Goal: Task Accomplishment & Management: Manage account settings

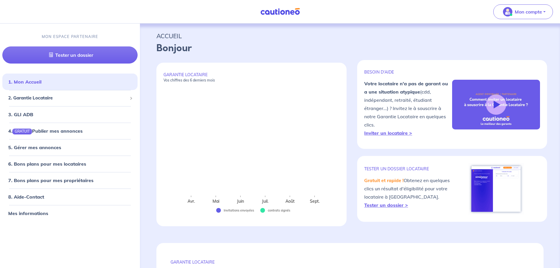
select select "FR"
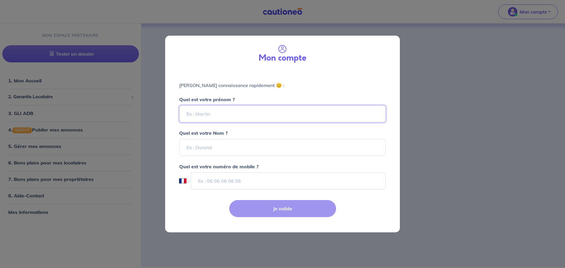
click at [224, 111] on input "Quel est votre prénom ?" at bounding box center [282, 113] width 206 height 17
type input "[PERSON_NAME]"
click at [224, 145] on input "Quel est votre Nom ?" at bounding box center [282, 147] width 206 height 17
type input "DRU"
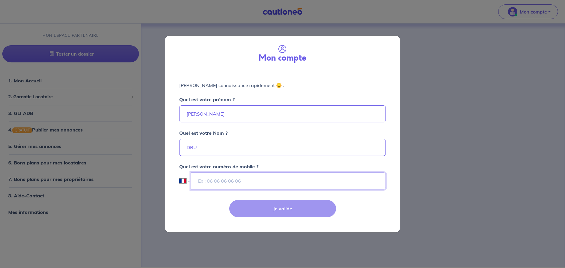
click at [216, 179] on input "tel" at bounding box center [288, 180] width 195 height 17
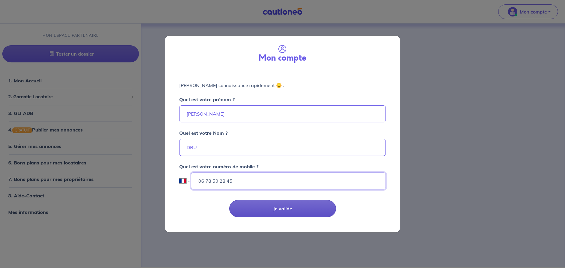
type input "06 78 50 28 45"
click at [281, 209] on button "Je valide" at bounding box center [282, 208] width 107 height 17
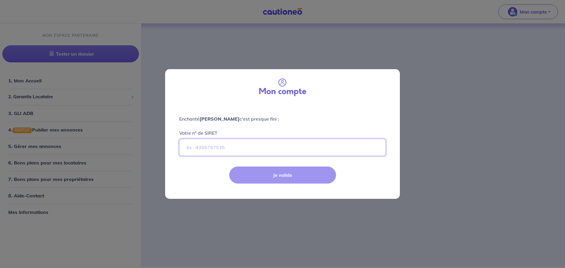
click at [231, 151] on input "Votre n° de SIRET" at bounding box center [282, 147] width 206 height 17
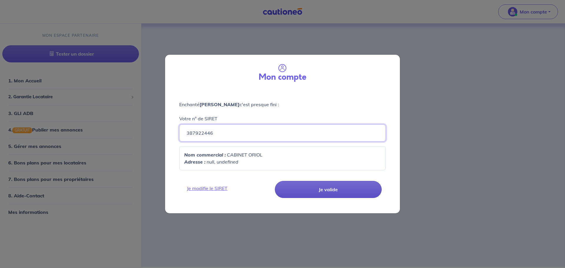
type input "387922446"
click at [327, 190] on button "Je valide" at bounding box center [328, 189] width 107 height 17
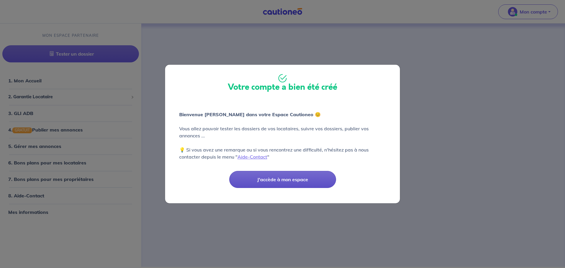
click at [307, 178] on button "J'accède à mon espace" at bounding box center [282, 179] width 107 height 17
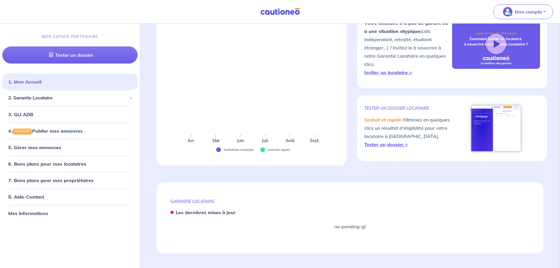
scroll to position [63, 0]
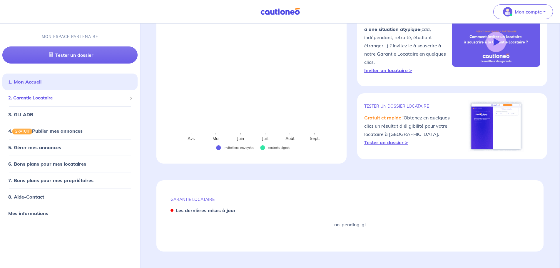
click at [129, 98] on div "2. Garantie Locataire" at bounding box center [69, 97] width 135 height 11
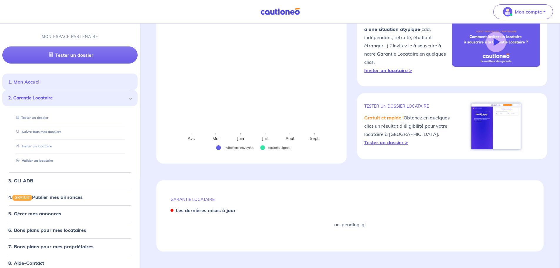
click at [24, 83] on link "1. Mon Accueil" at bounding box center [24, 82] width 32 height 6
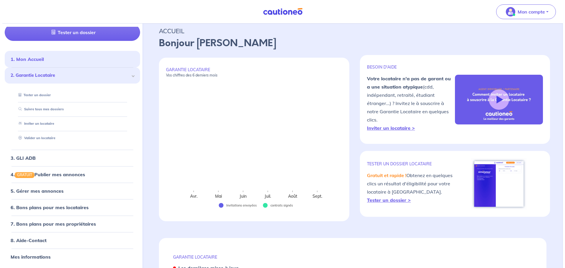
scroll to position [0, 0]
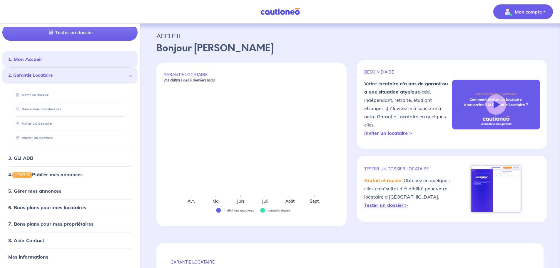
click at [511, 13] on img "button" at bounding box center [507, 11] width 9 height 9
click at [509, 12] on img "button" at bounding box center [507, 11] width 9 height 9
click at [514, 37] on link "Mes informations" at bounding box center [517, 36] width 47 height 9
click at [514, 37] on p "ACCUEIL" at bounding box center [349, 36] width 387 height 11
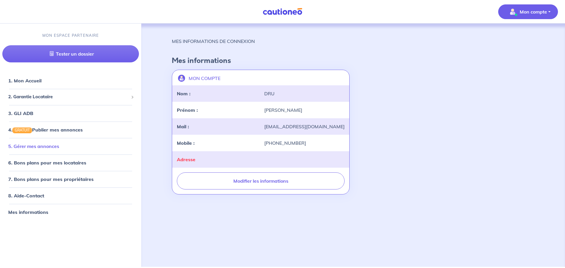
click at [50, 145] on link "5. Gérer mes annonces" at bounding box center [33, 146] width 51 height 6
click at [545, 14] on p "Mon compte" at bounding box center [532, 11] width 27 height 7
click at [534, 54] on link "Me déconnecter" at bounding box center [521, 50] width 47 height 9
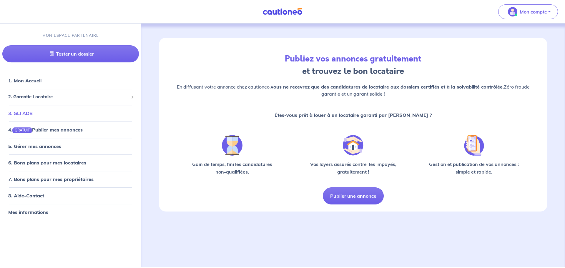
click at [27, 114] on link "3. GLI ADB" at bounding box center [20, 113] width 24 height 6
